Goal: Information Seeking & Learning: Stay updated

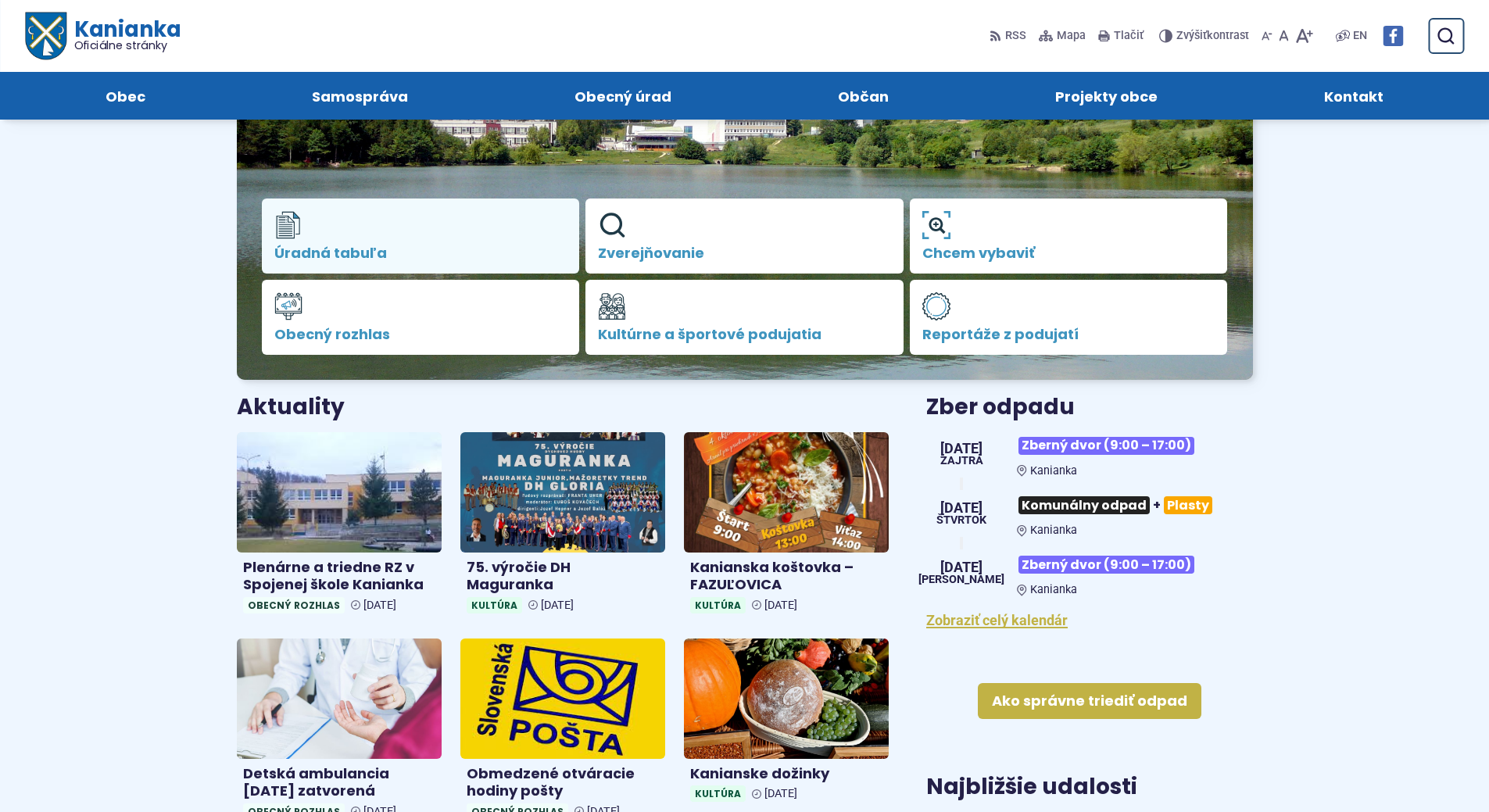
scroll to position [157, 0]
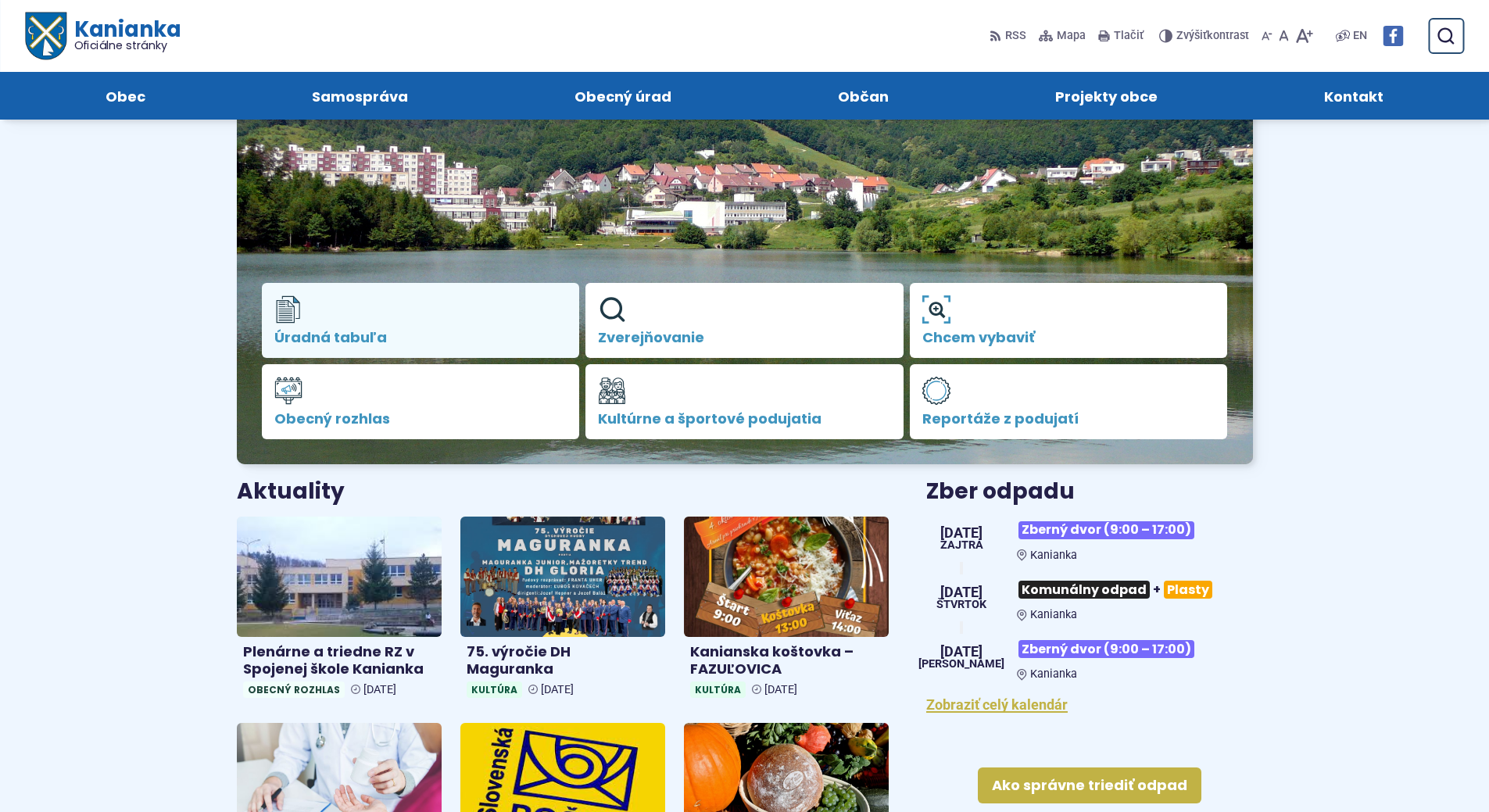
click at [385, 328] on link "Úradná tabuľa" at bounding box center [421, 320] width 318 height 75
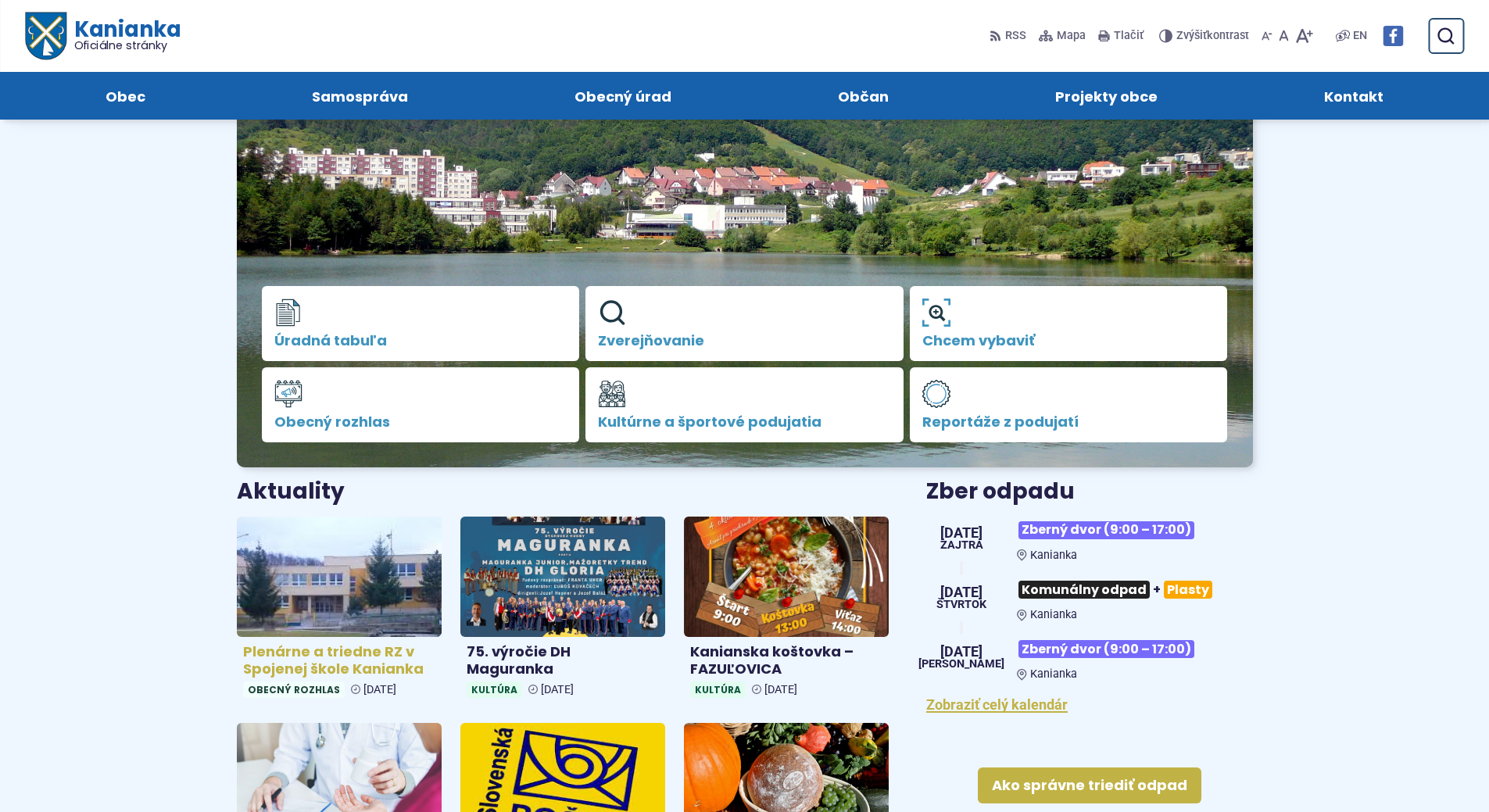
click at [394, 648] on h4 "Plenárne a triedne RZ v Spojenej škole Kanianka" at bounding box center [339, 661] width 192 height 36
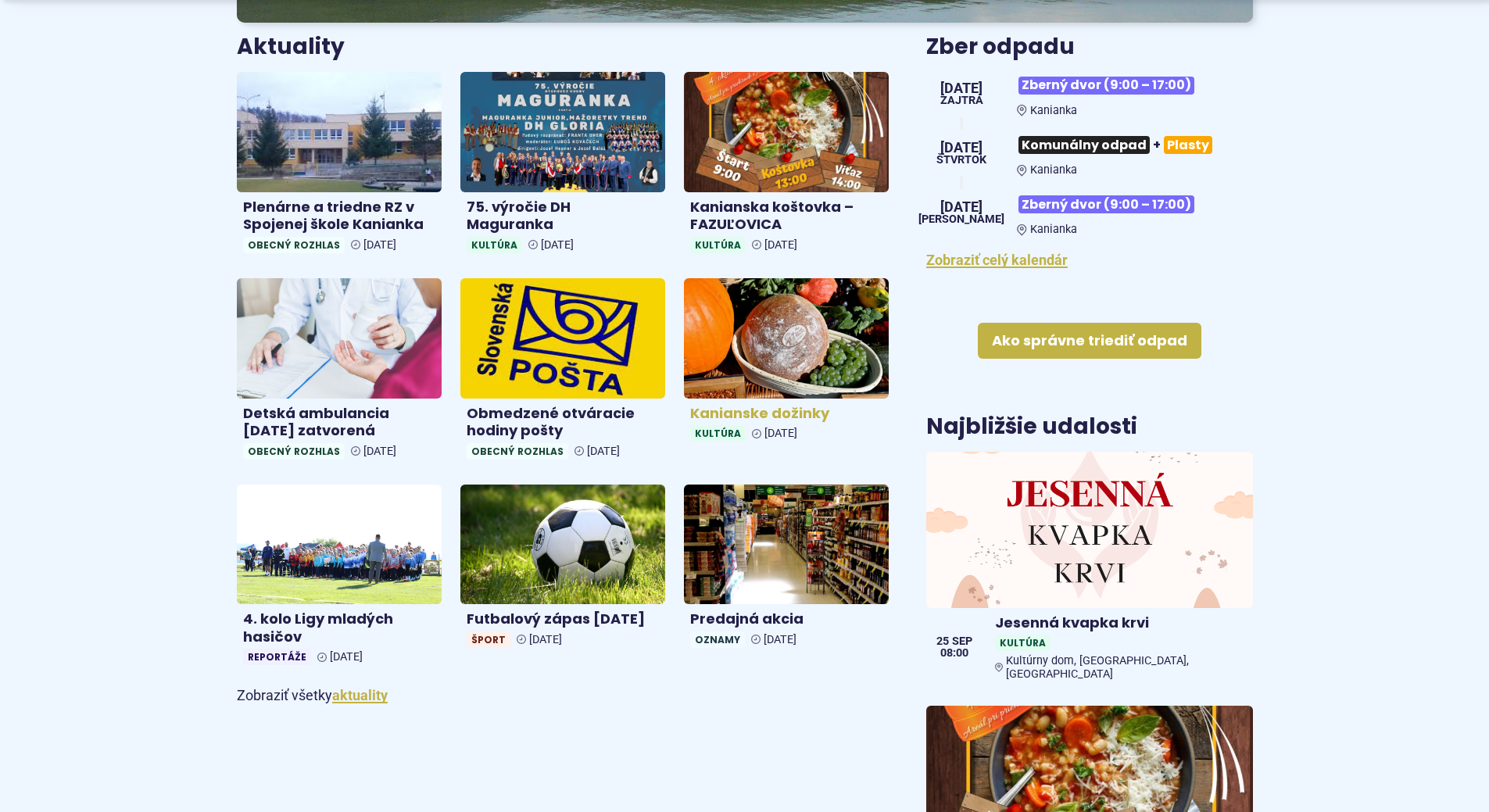
scroll to position [625, 0]
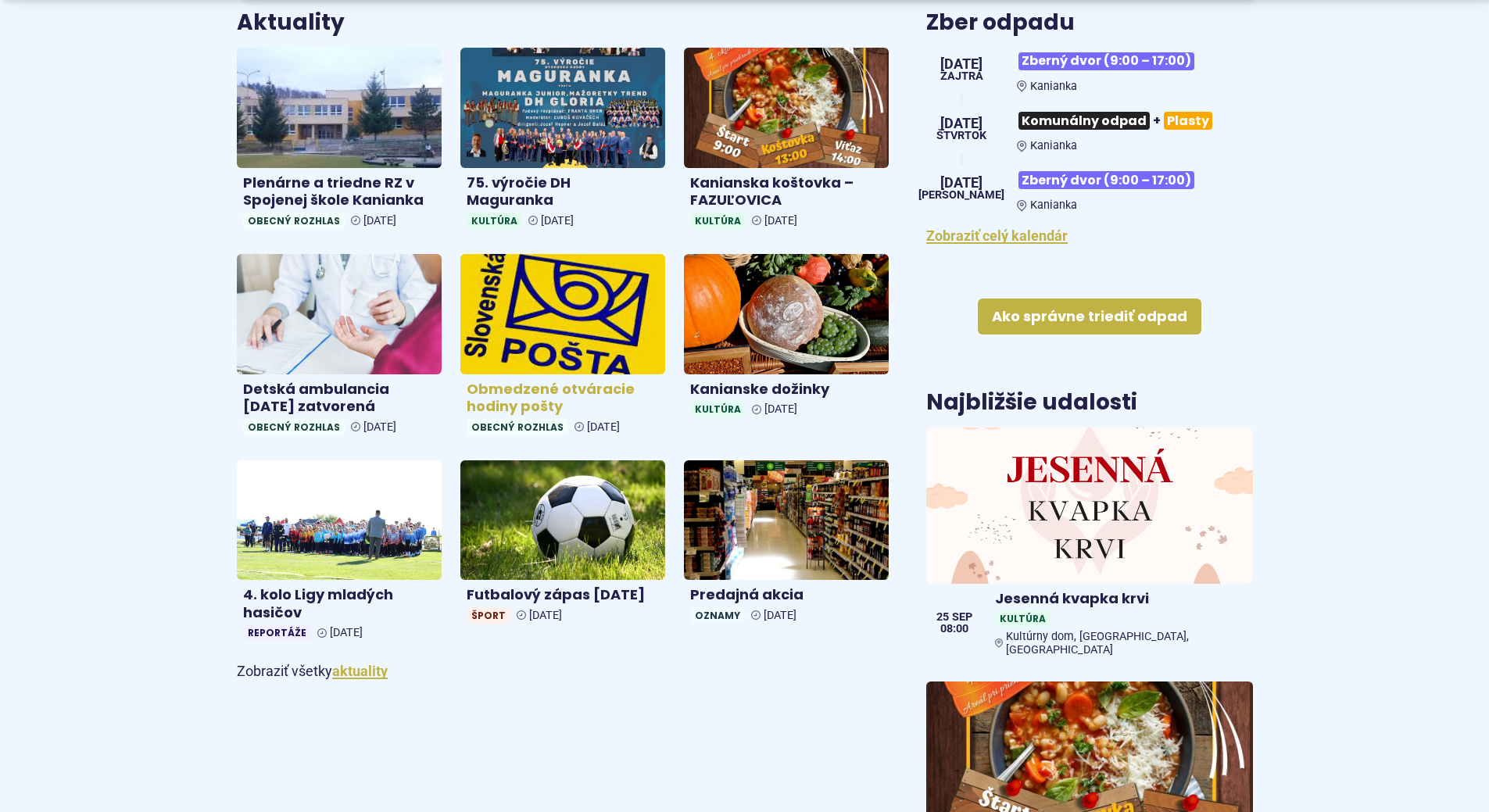
click at [519, 401] on h4 "Obmedzené otváracie hodiny pošty" at bounding box center [563, 398] width 192 height 36
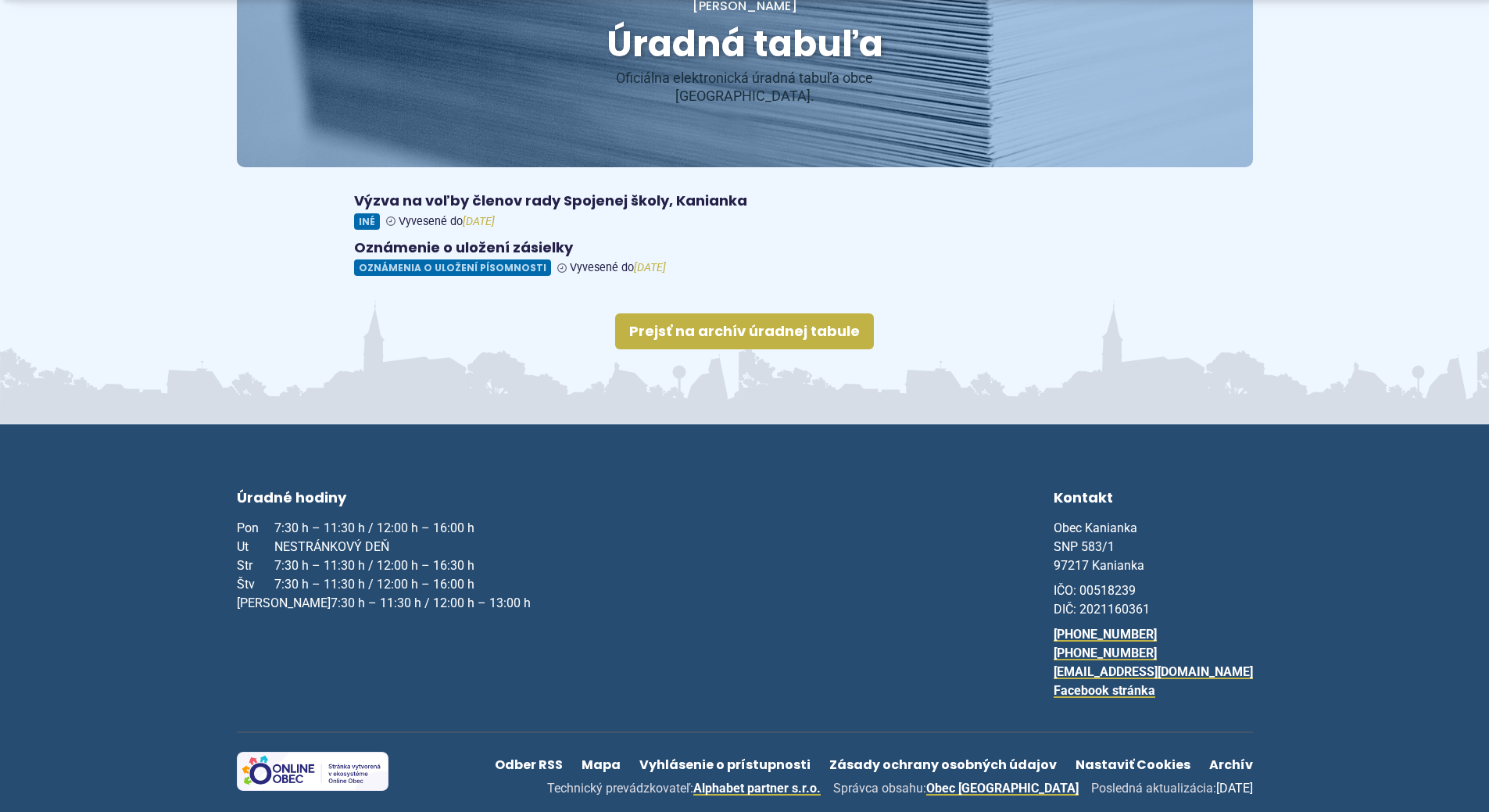
scroll to position [225, 0]
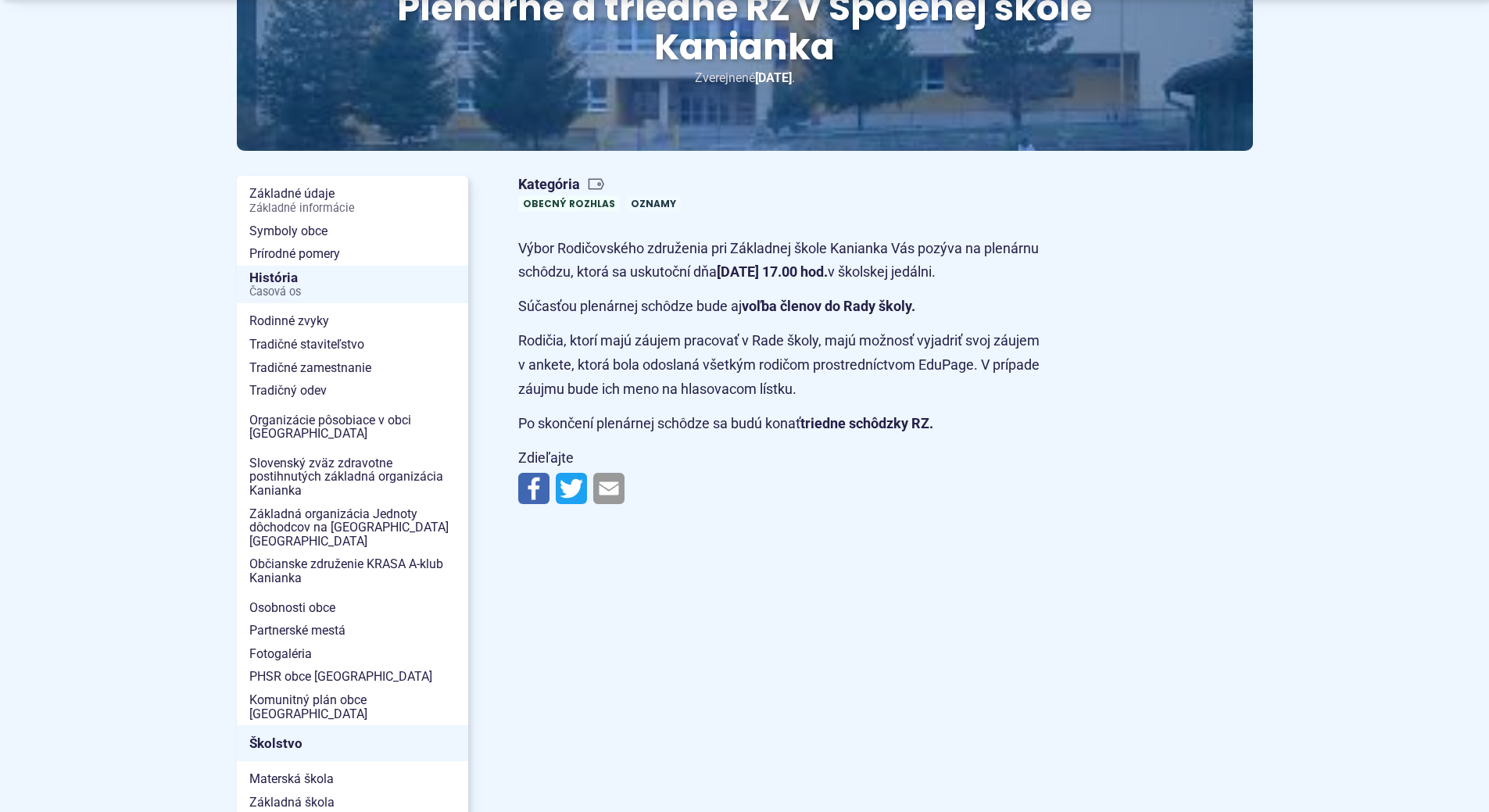
scroll to position [313, 0]
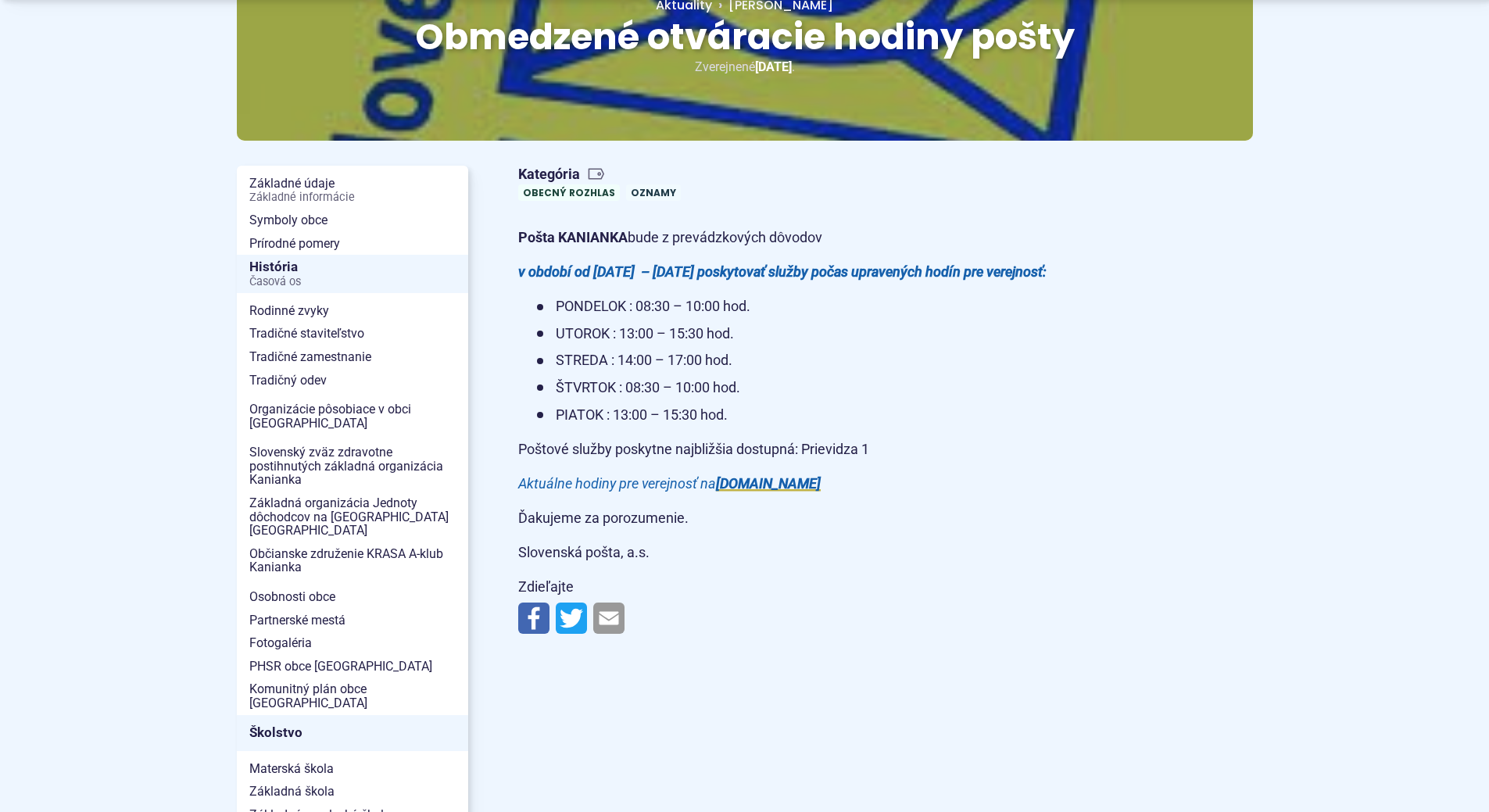
scroll to position [234, 0]
